Goal: Navigation & Orientation: Find specific page/section

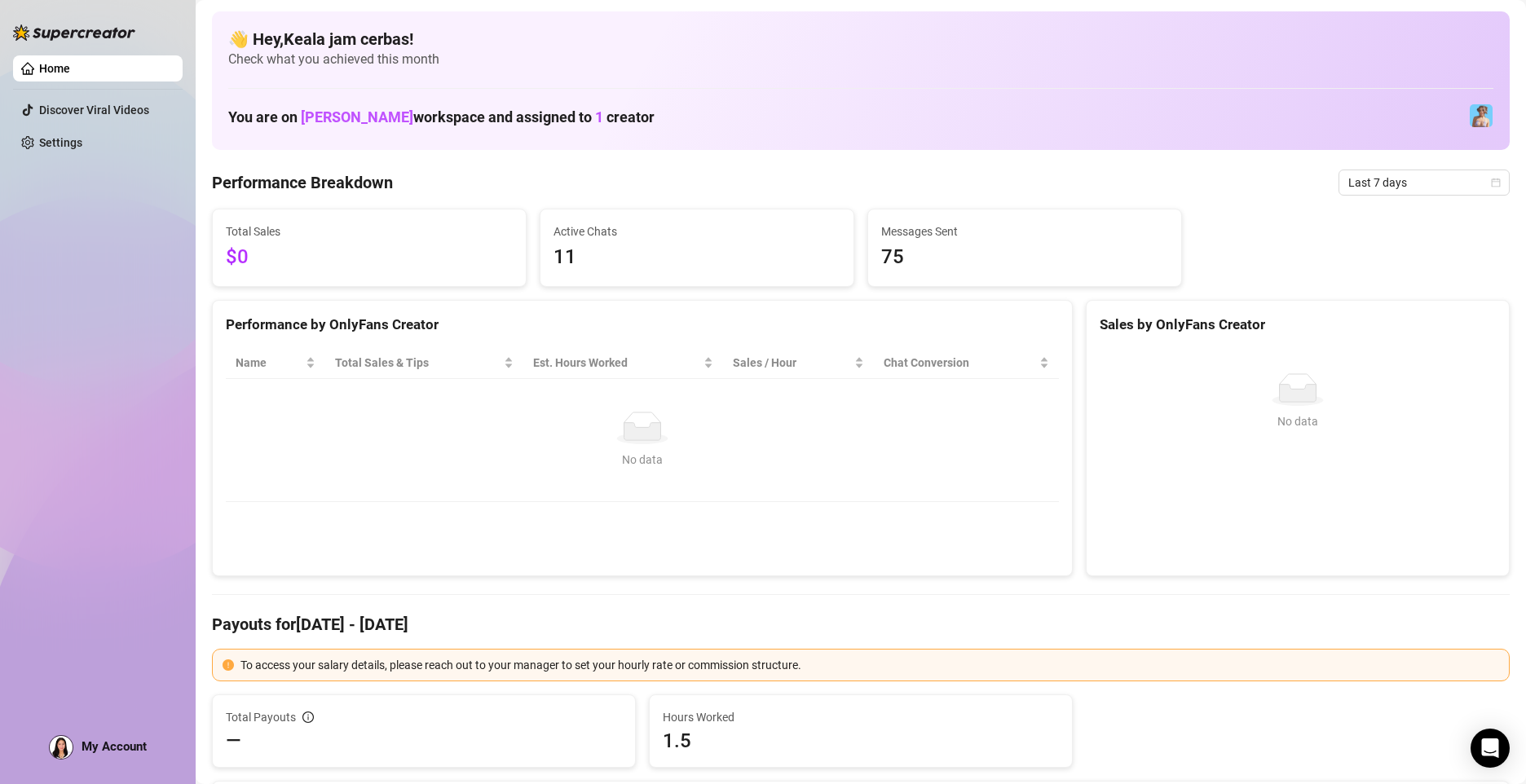
click at [70, 69] on link "Home" at bounding box center [54, 68] width 31 height 13
drag, startPoint x: 224, startPoint y: 115, endPoint x: 693, endPoint y: 119, distance: 469.0
click at [693, 119] on div "👋 Hey, Keala jam cerbas ! Check what you achieved this month You are on [PERSON…" at bounding box center [860, 80] width 1298 height 138
click at [321, 137] on div "👋 Hey, Keala jam cerbas ! Check what you achieved this month You are on [PERSON…" at bounding box center [860, 80] width 1298 height 138
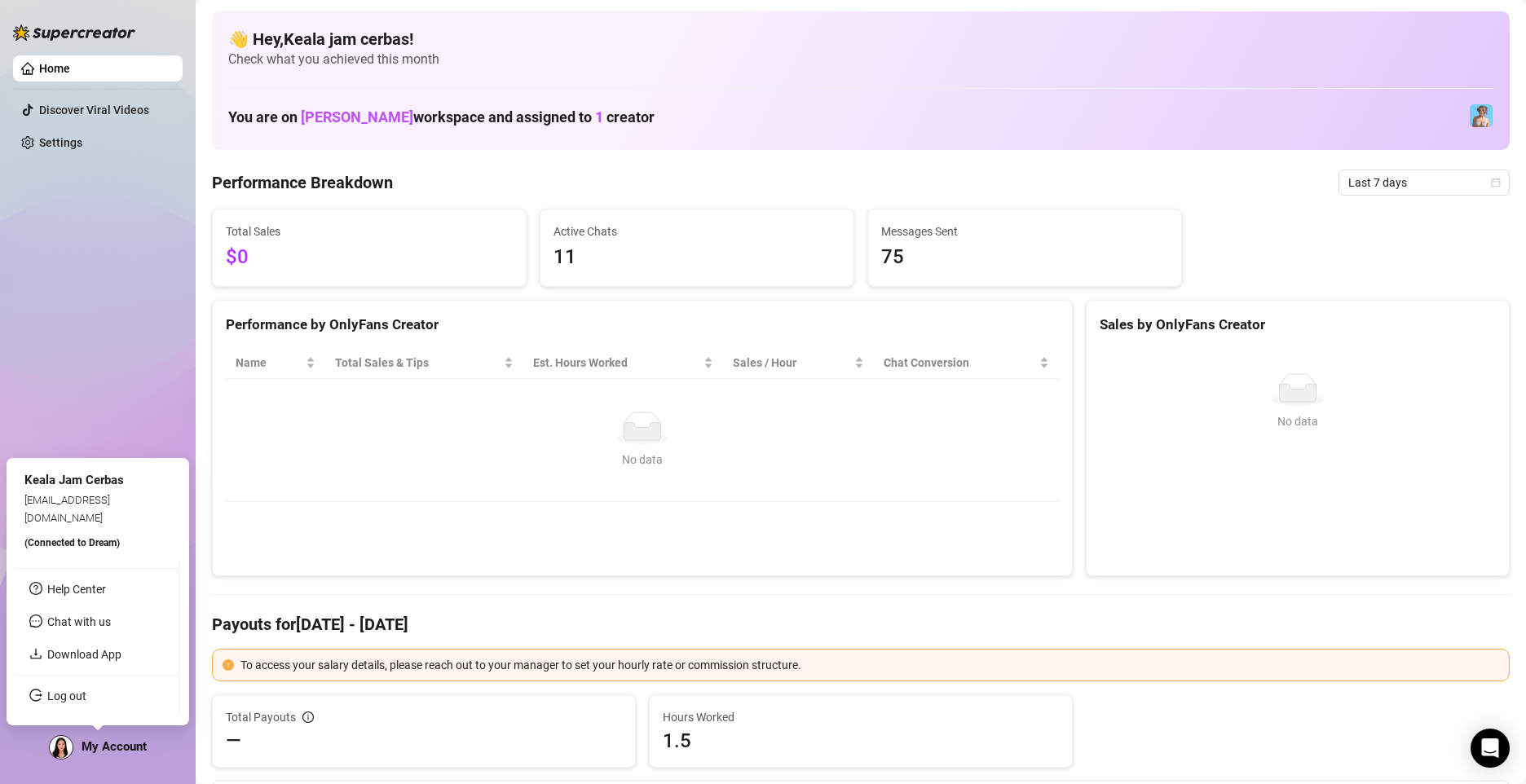
click at [127, 739] on span "My Account" at bounding box center [114, 746] width 66 height 15
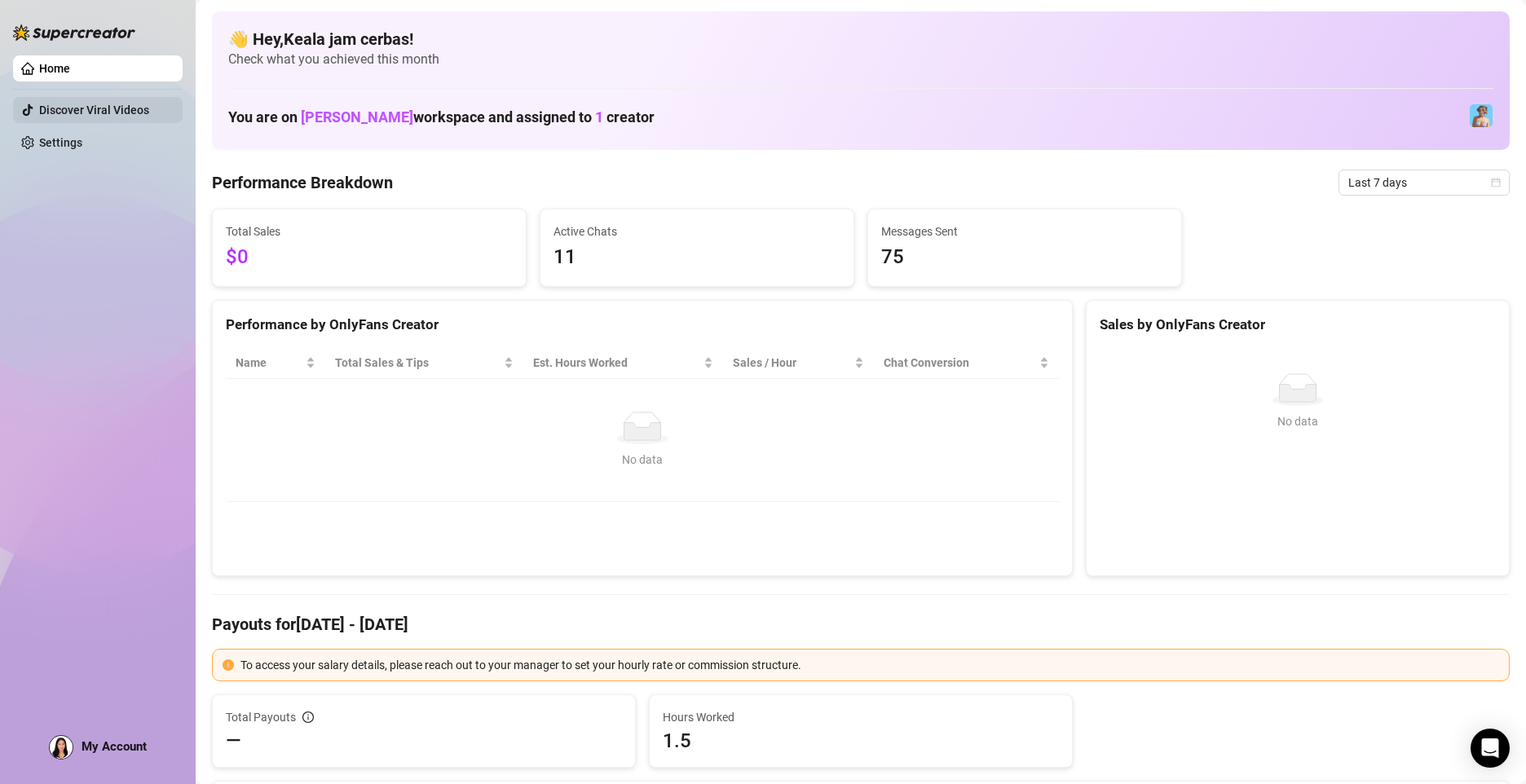
click at [64, 113] on link "Discover Viral Videos" at bounding box center [94, 109] width 110 height 13
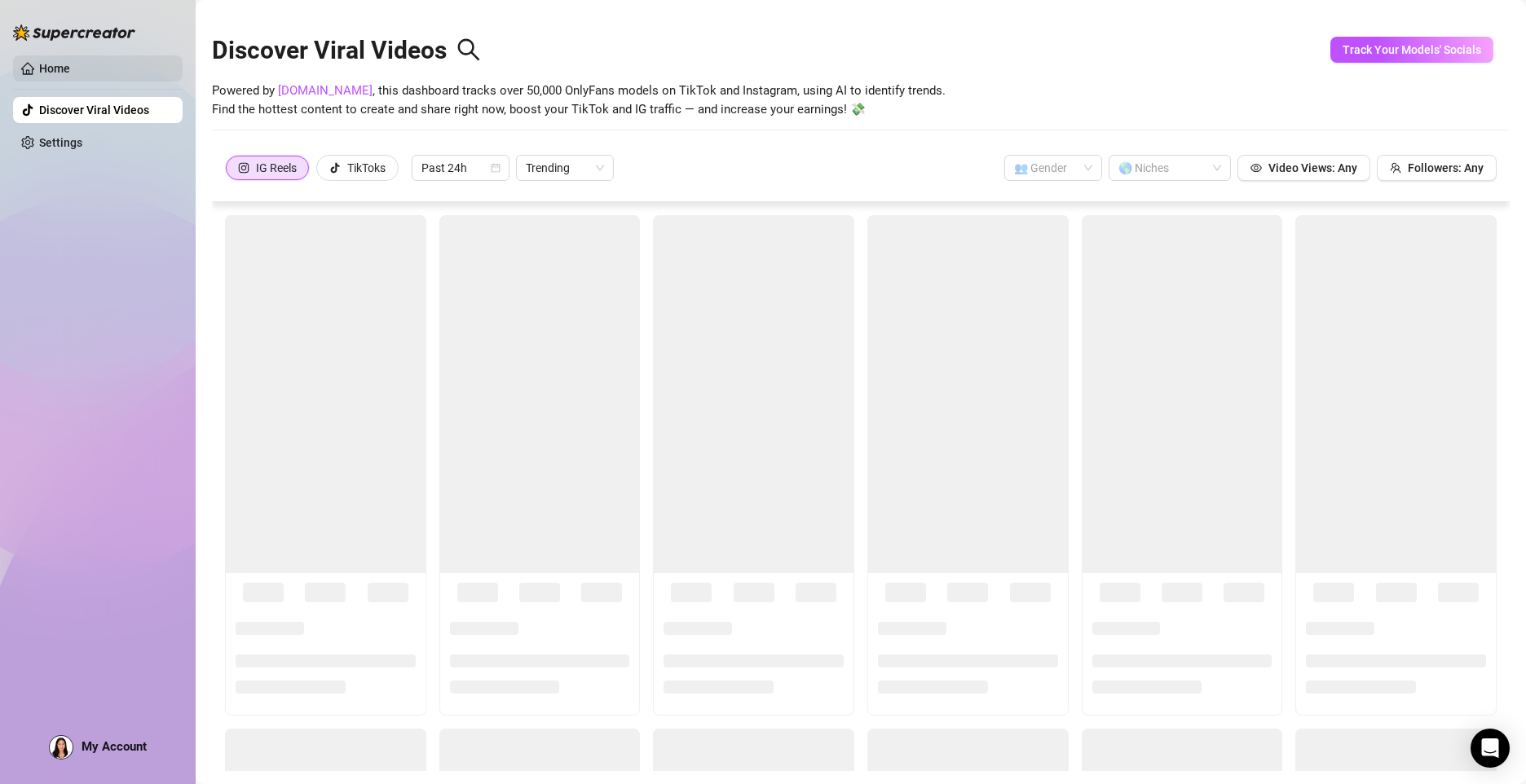
drag, startPoint x: 18, startPoint y: 60, endPoint x: 33, endPoint y: 40, distance: 25.0
click at [39, 62] on link "Home" at bounding box center [54, 68] width 31 height 13
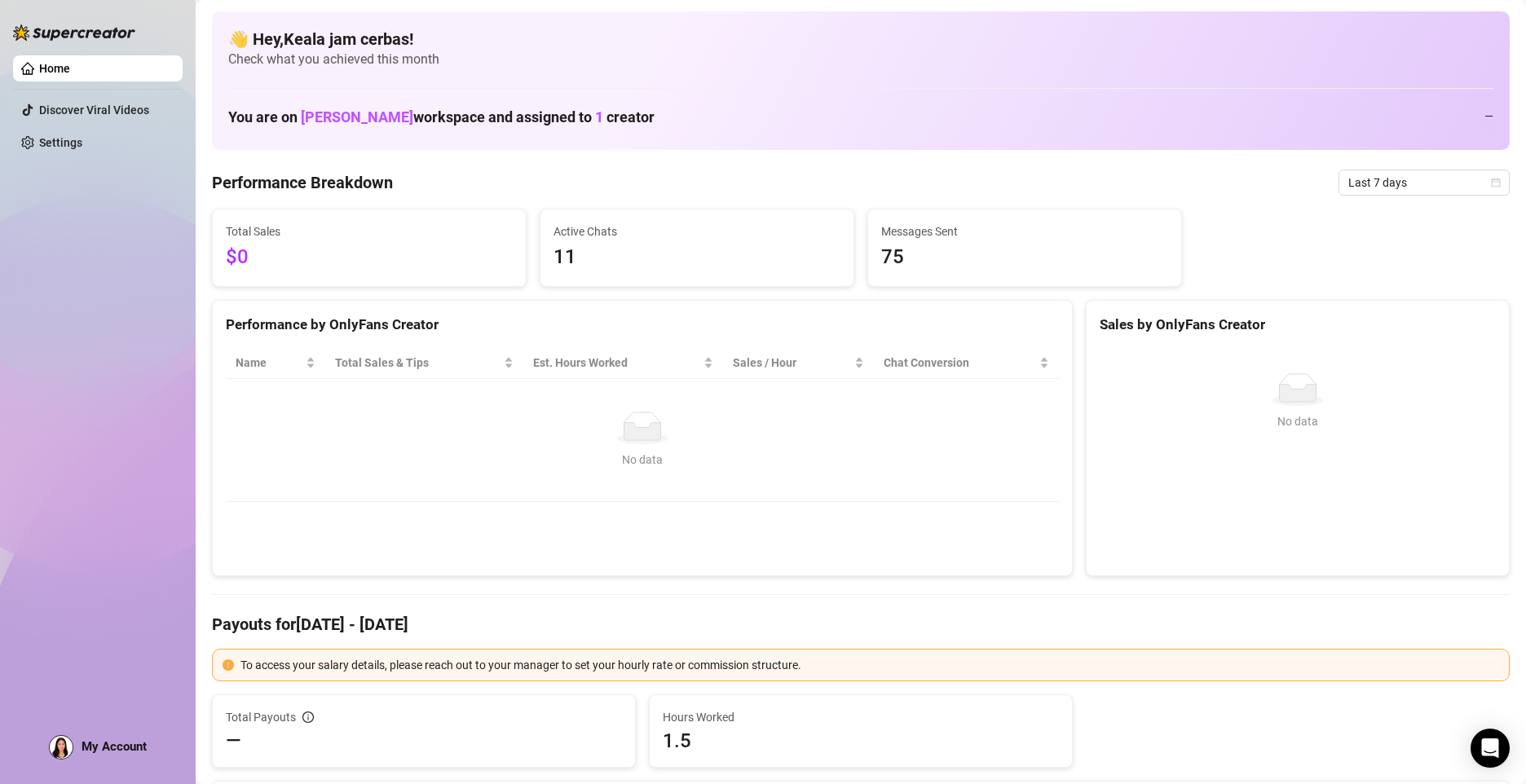
click at [33, 40] on img at bounding box center [74, 32] width 122 height 17
click at [59, 27] on img at bounding box center [74, 32] width 122 height 17
click at [1474, 123] on img at bounding box center [1481, 116] width 23 height 23
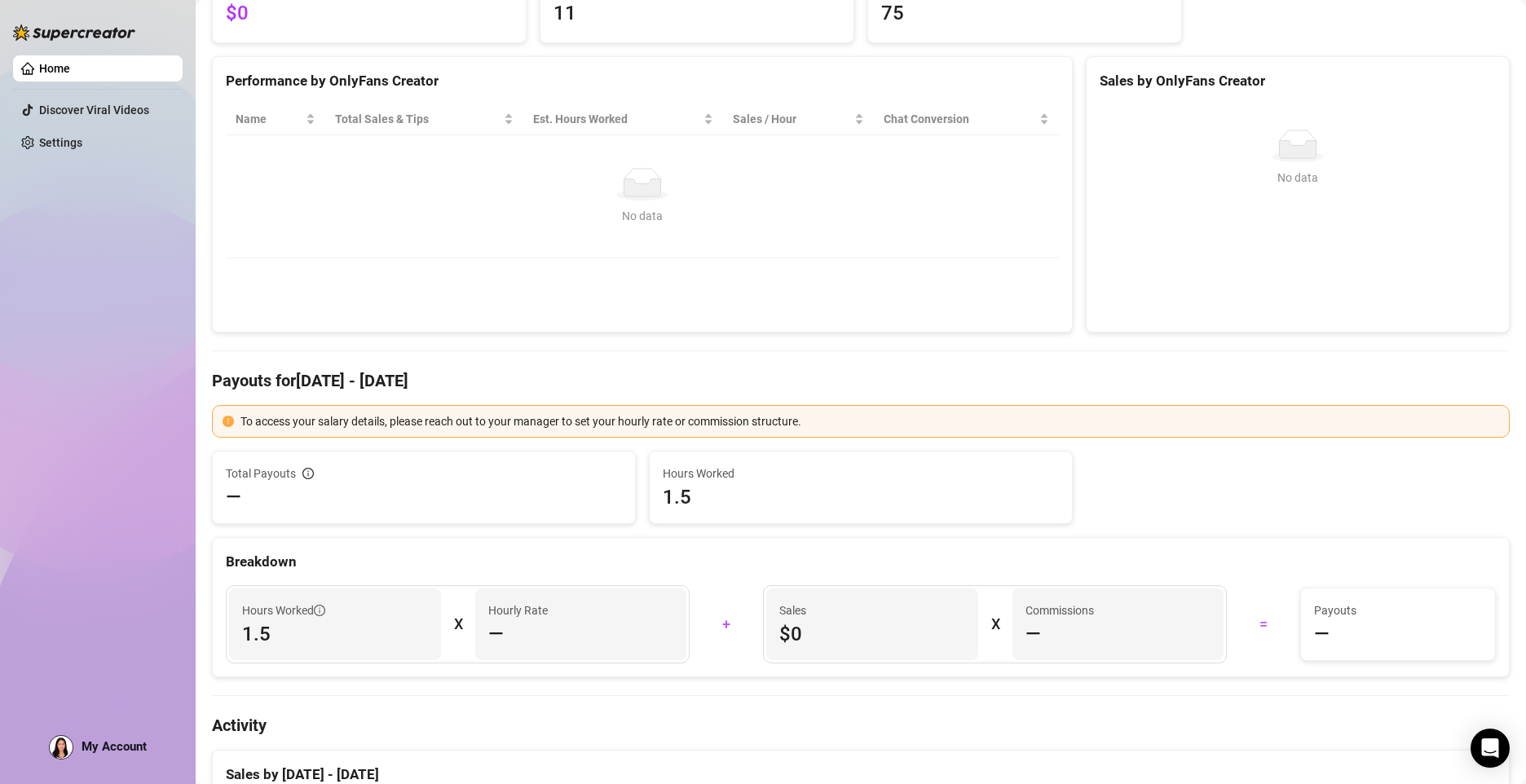
scroll to position [245, 0]
